Goal: Information Seeking & Learning: Learn about a topic

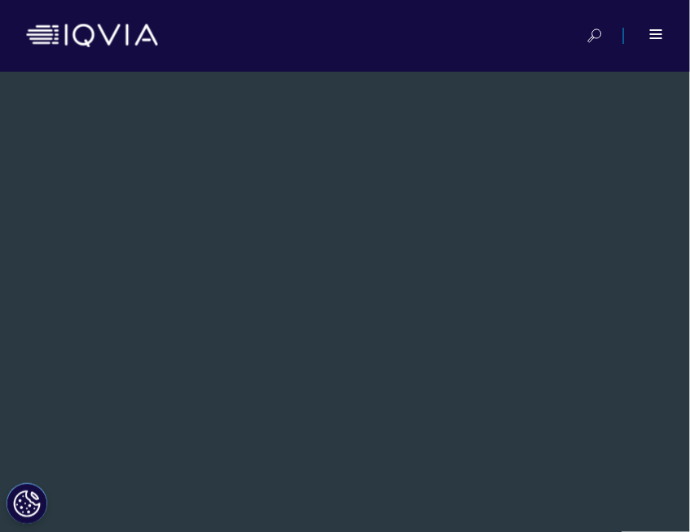
drag, startPoint x: 1392, startPoint y: 2, endPoint x: 367, endPoint y: 265, distance: 1057.8
click at [367, 265] on div "Fact Sheet IQVIA Statistical Programming Turn data into a more accurate and ins…" at bounding box center [335, 536] width 622 height 755
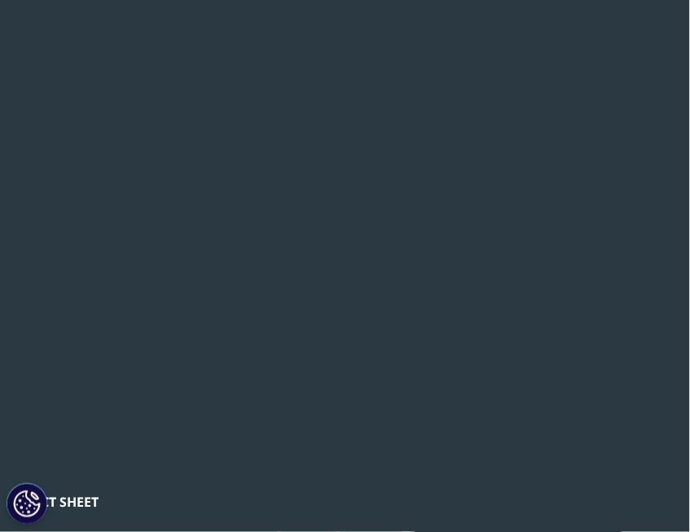
scroll to position [81, 0]
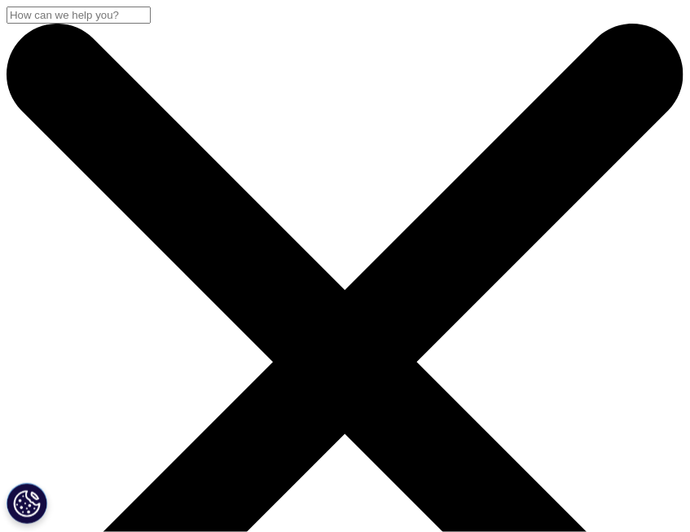
drag, startPoint x: 539, startPoint y: 160, endPoint x: 539, endPoint y: 146, distance: 14.7
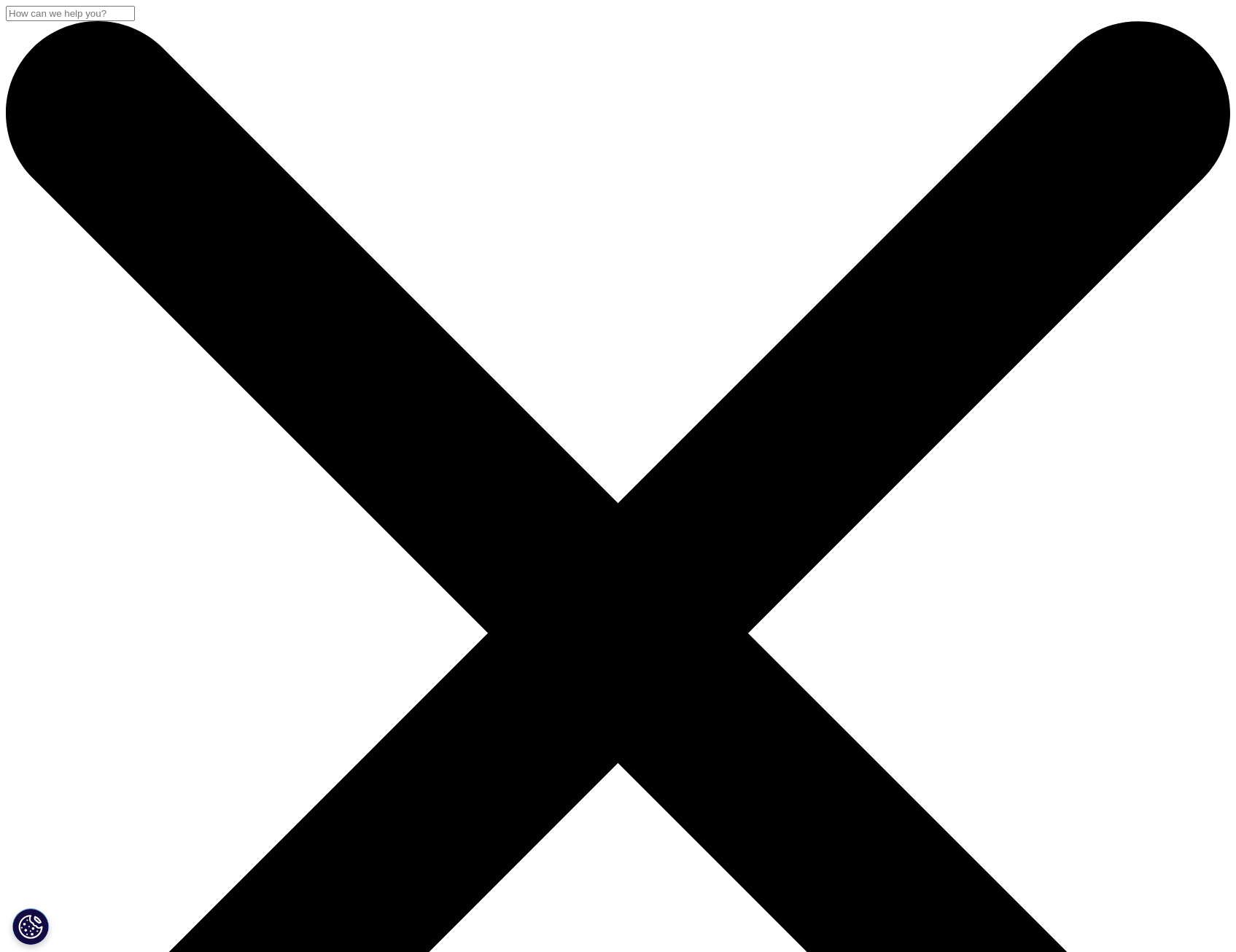
drag, startPoint x: 579, startPoint y: 2, endPoint x: 208, endPoint y: 745, distance: 830.5
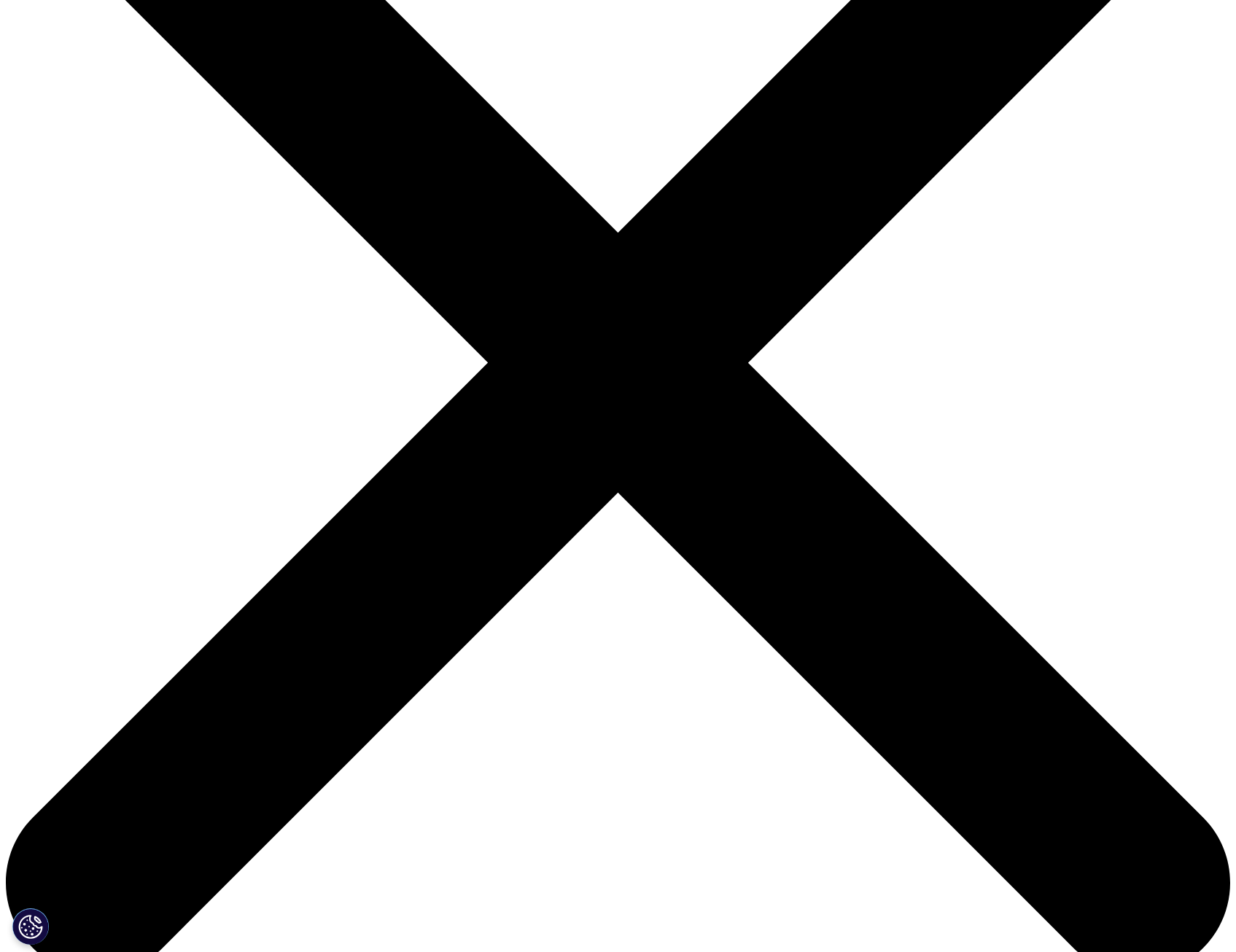
scroll to position [438, 0]
